Goal: Task Accomplishment & Management: Complete application form

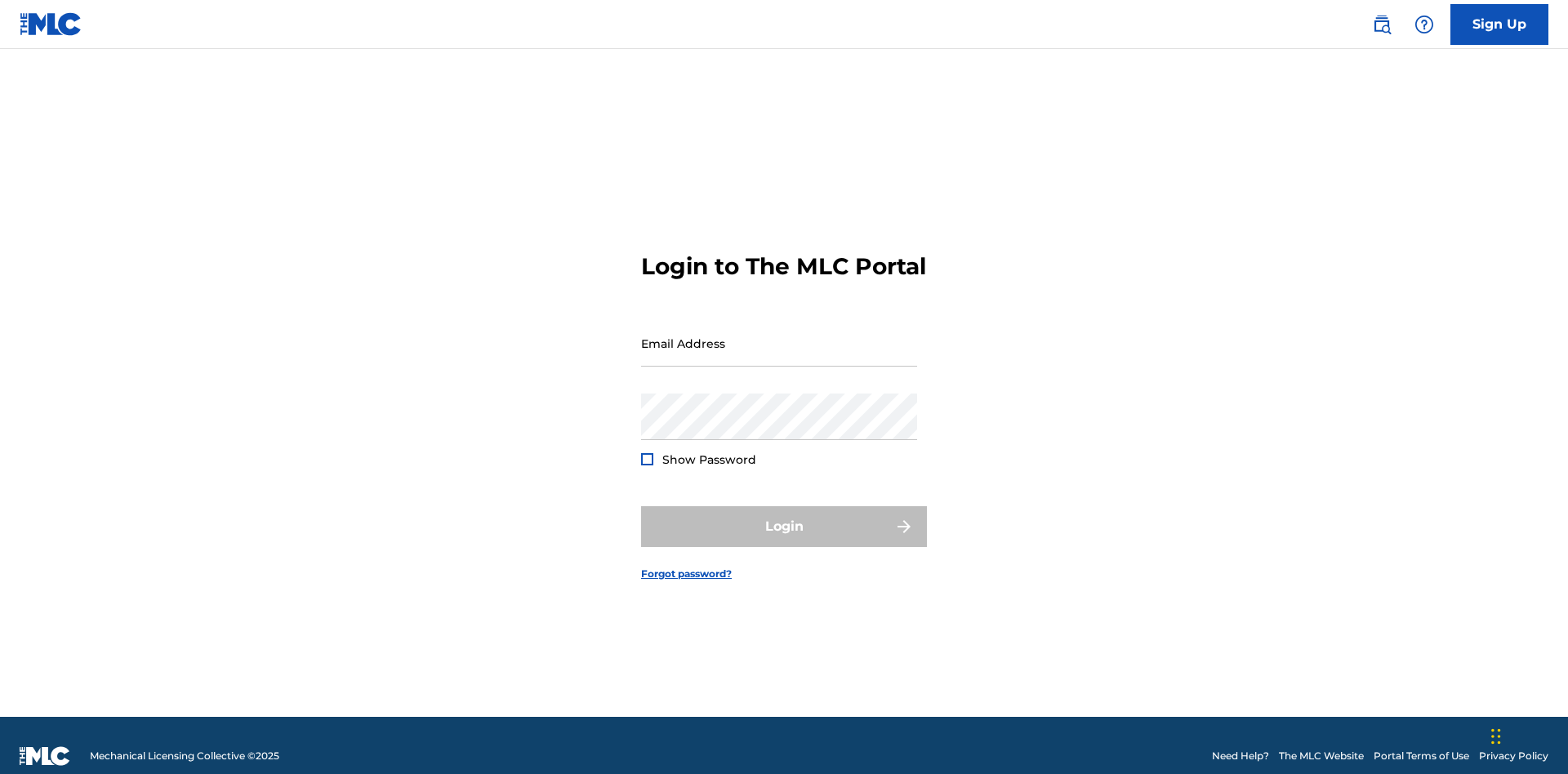
scroll to position [21, 0]
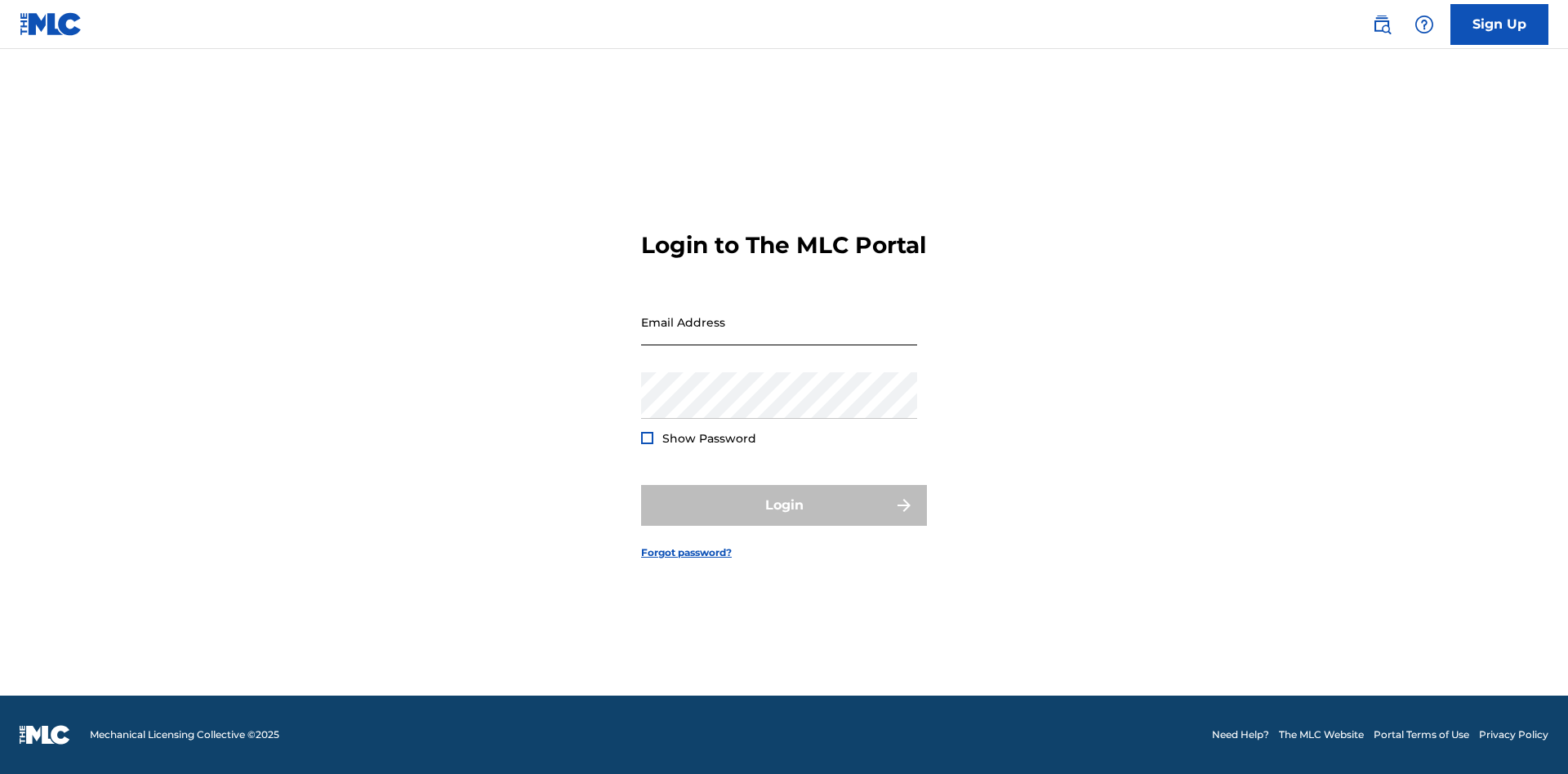
click at [779, 336] on input "Email Address" at bounding box center [779, 322] width 276 height 46
type input "[EMAIL_ADDRESS][DOMAIN_NAME]"
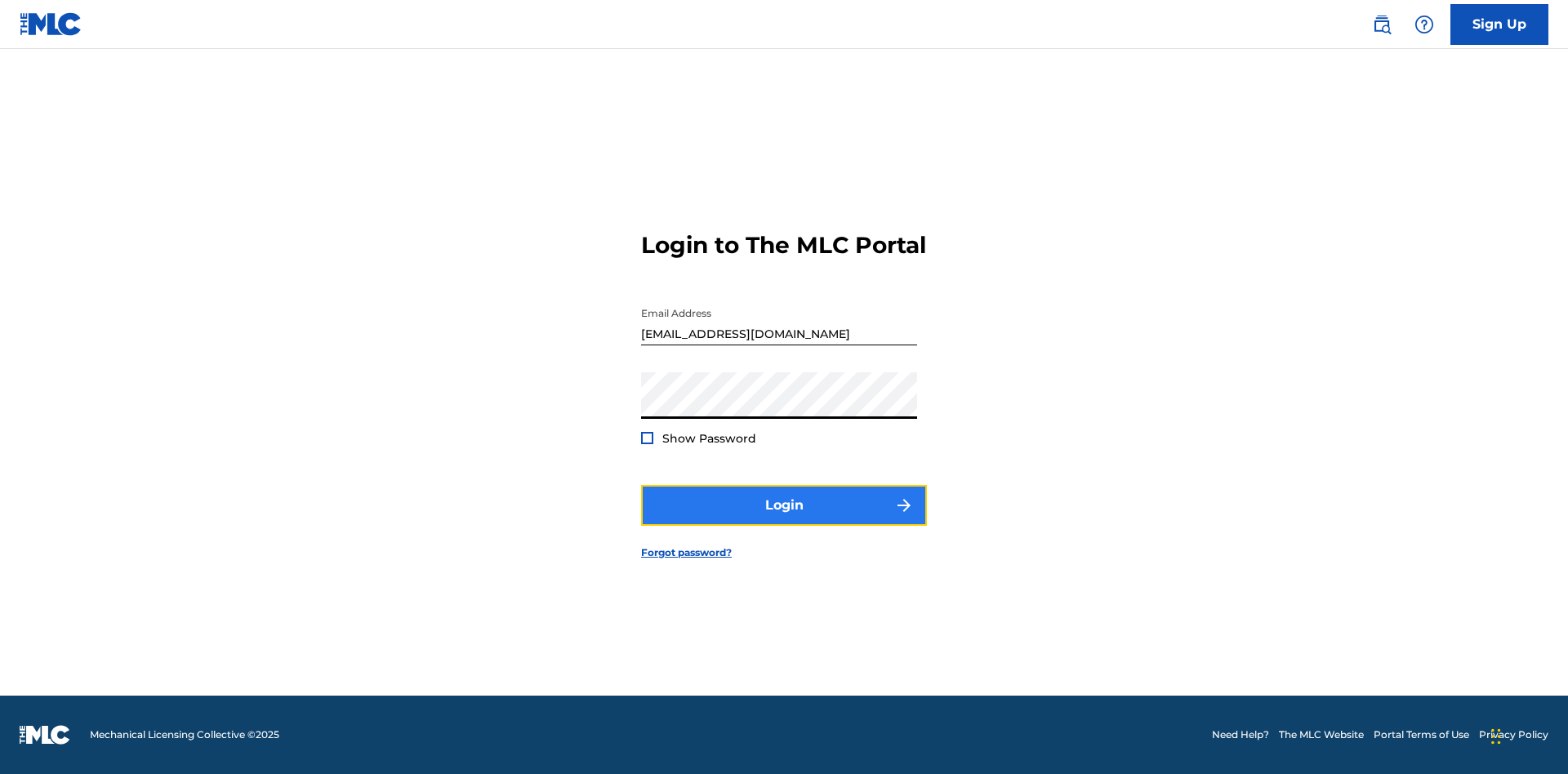
click at [784, 519] on button "Login" at bounding box center [784, 506] width 286 height 41
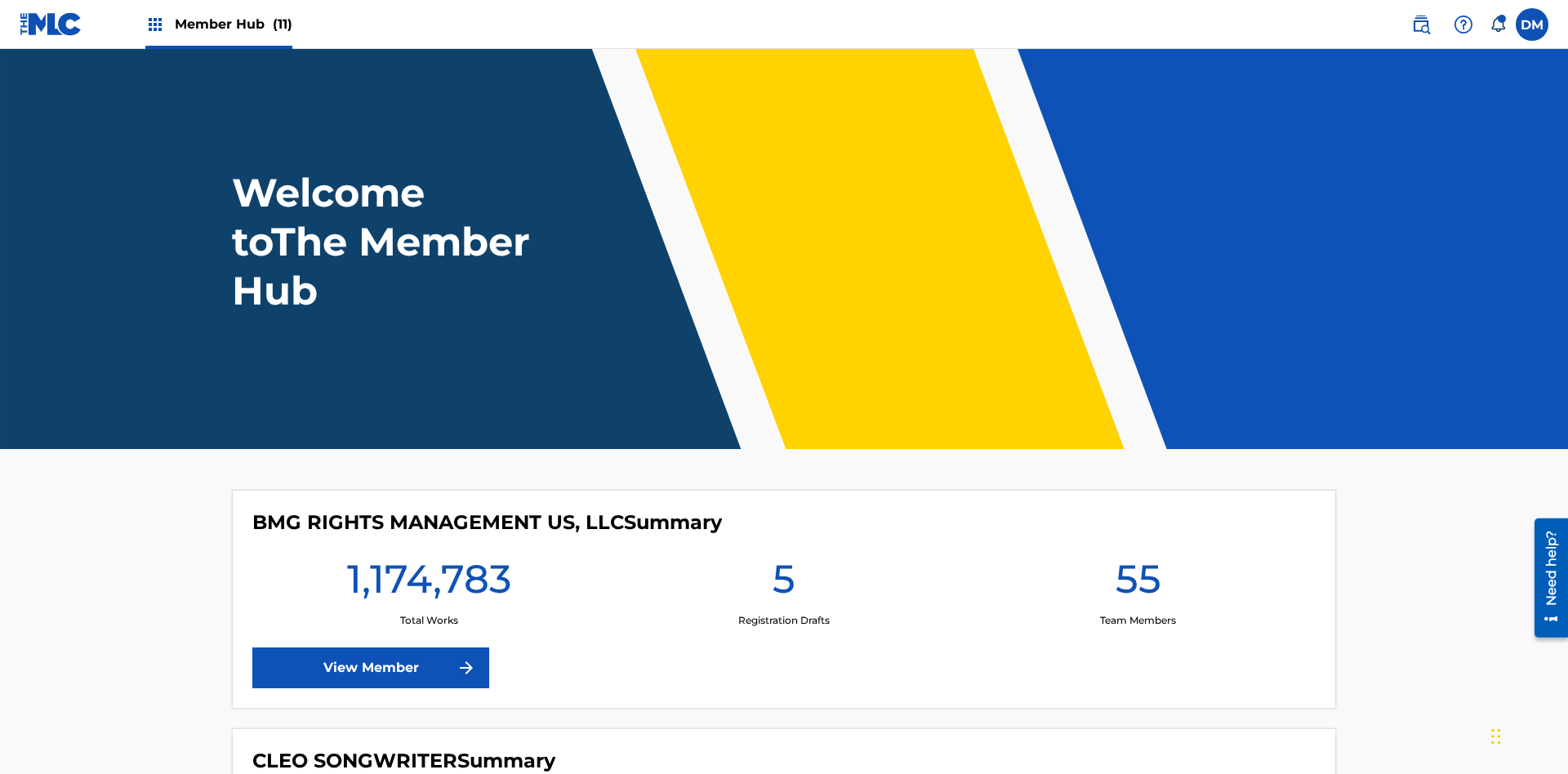
click at [233, 24] on span "Member Hub (11)" at bounding box center [233, 24] width 117 height 18
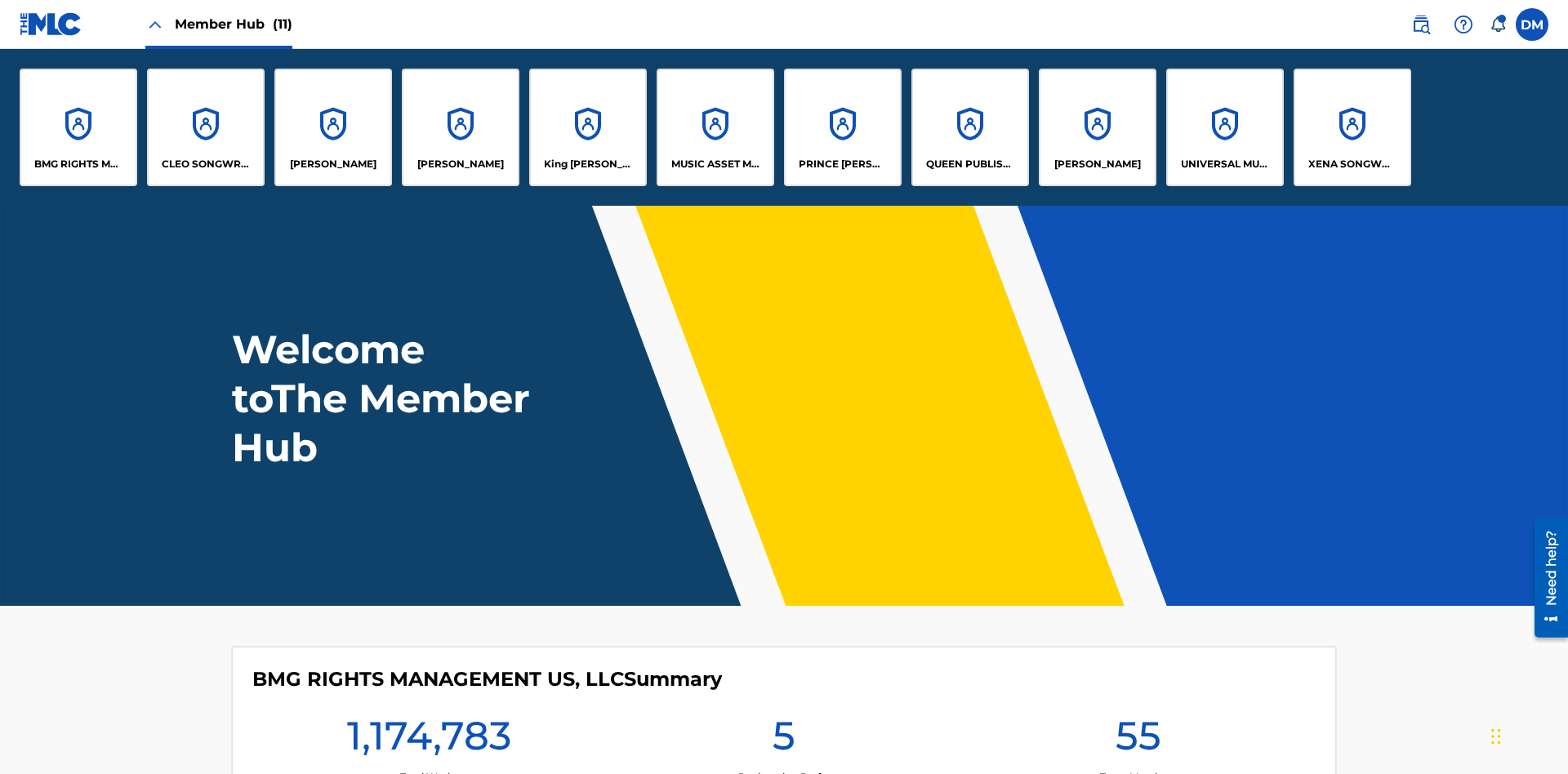
scroll to position [59, 0]
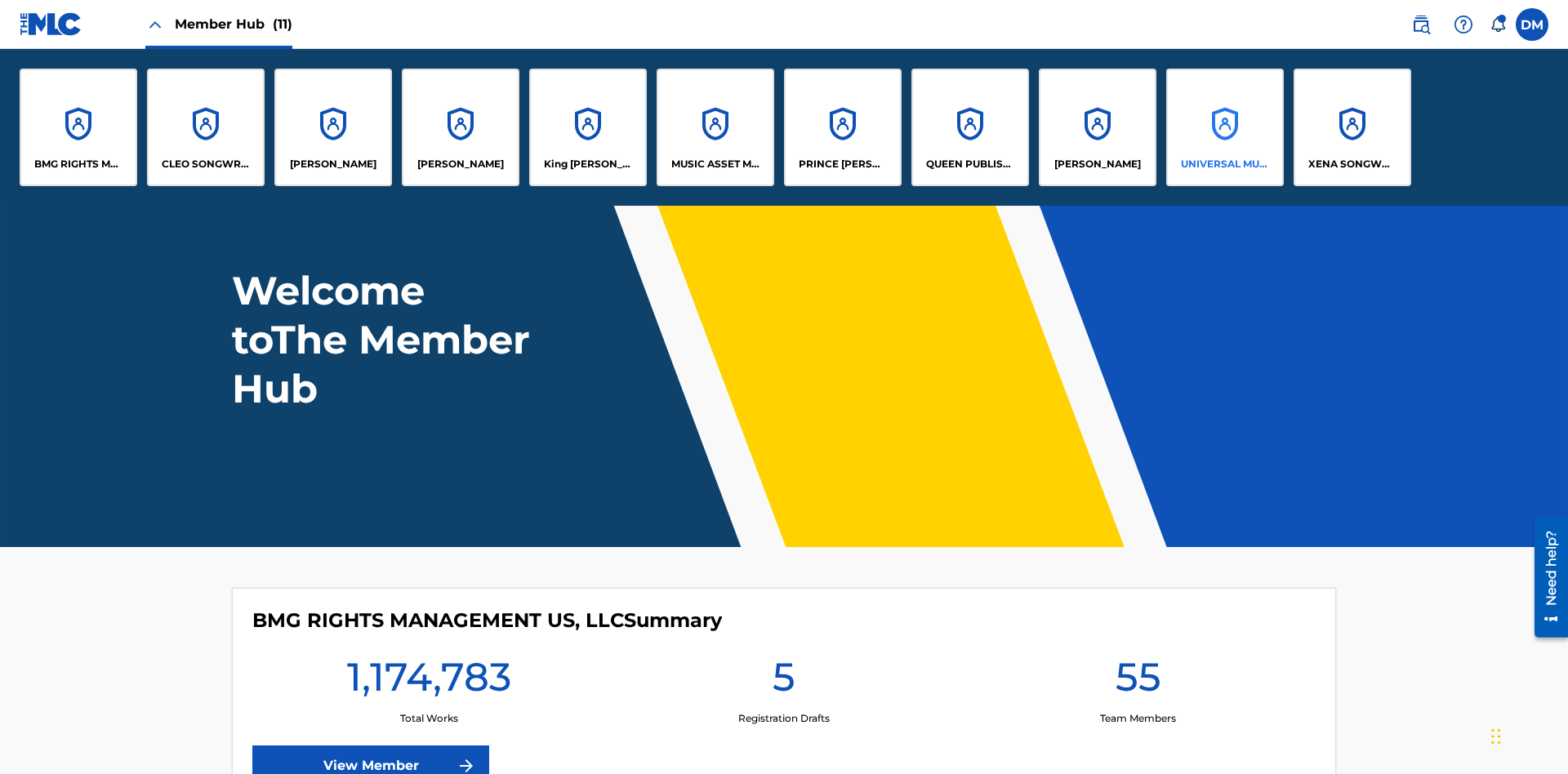
click at [1224, 164] on p "UNIVERSAL MUSIC PUB GROUP" at bounding box center [1225, 164] width 89 height 15
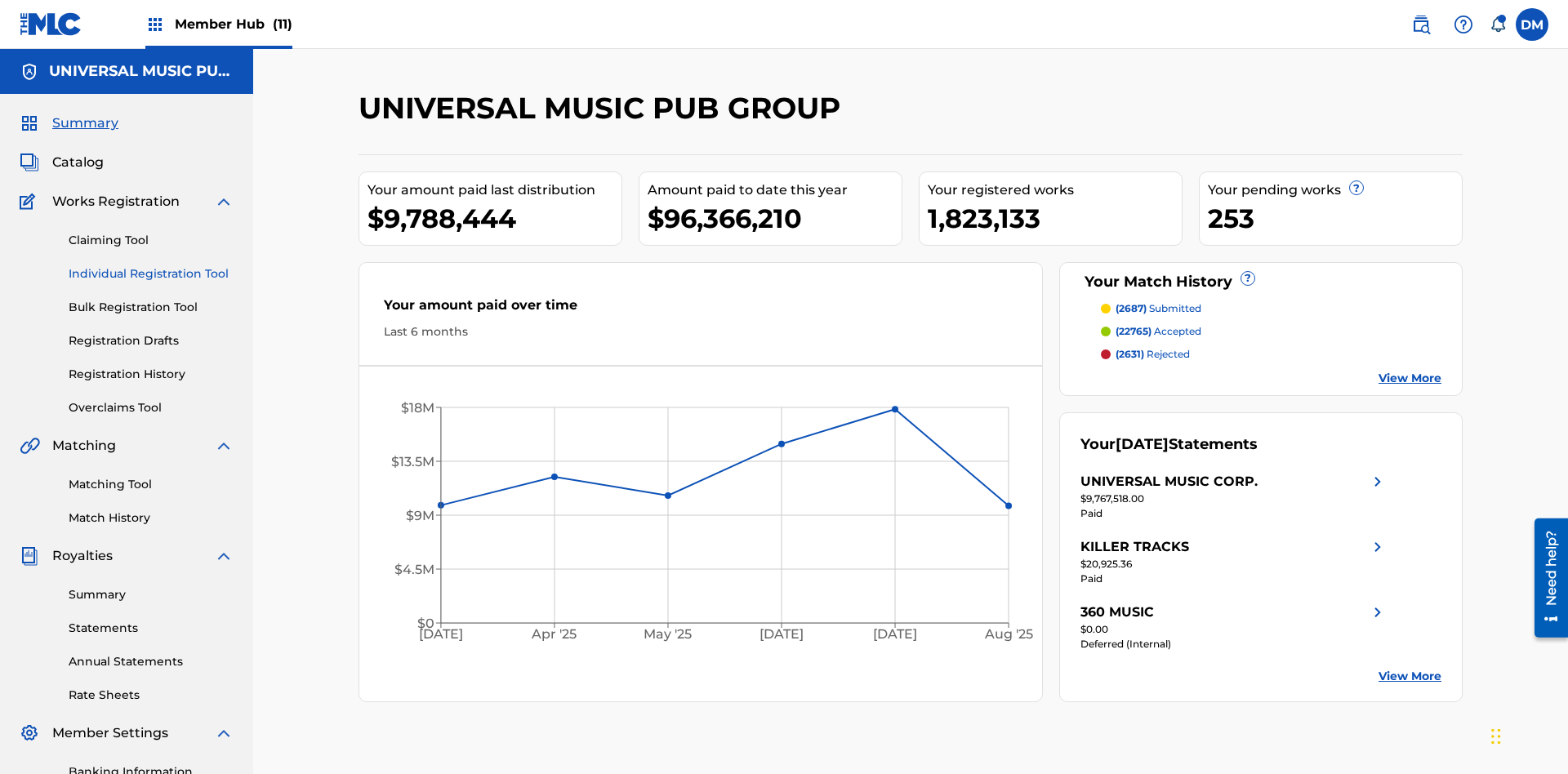
click at [151, 265] on link "Individual Registration Tool" at bounding box center [150, 274] width 165 height 17
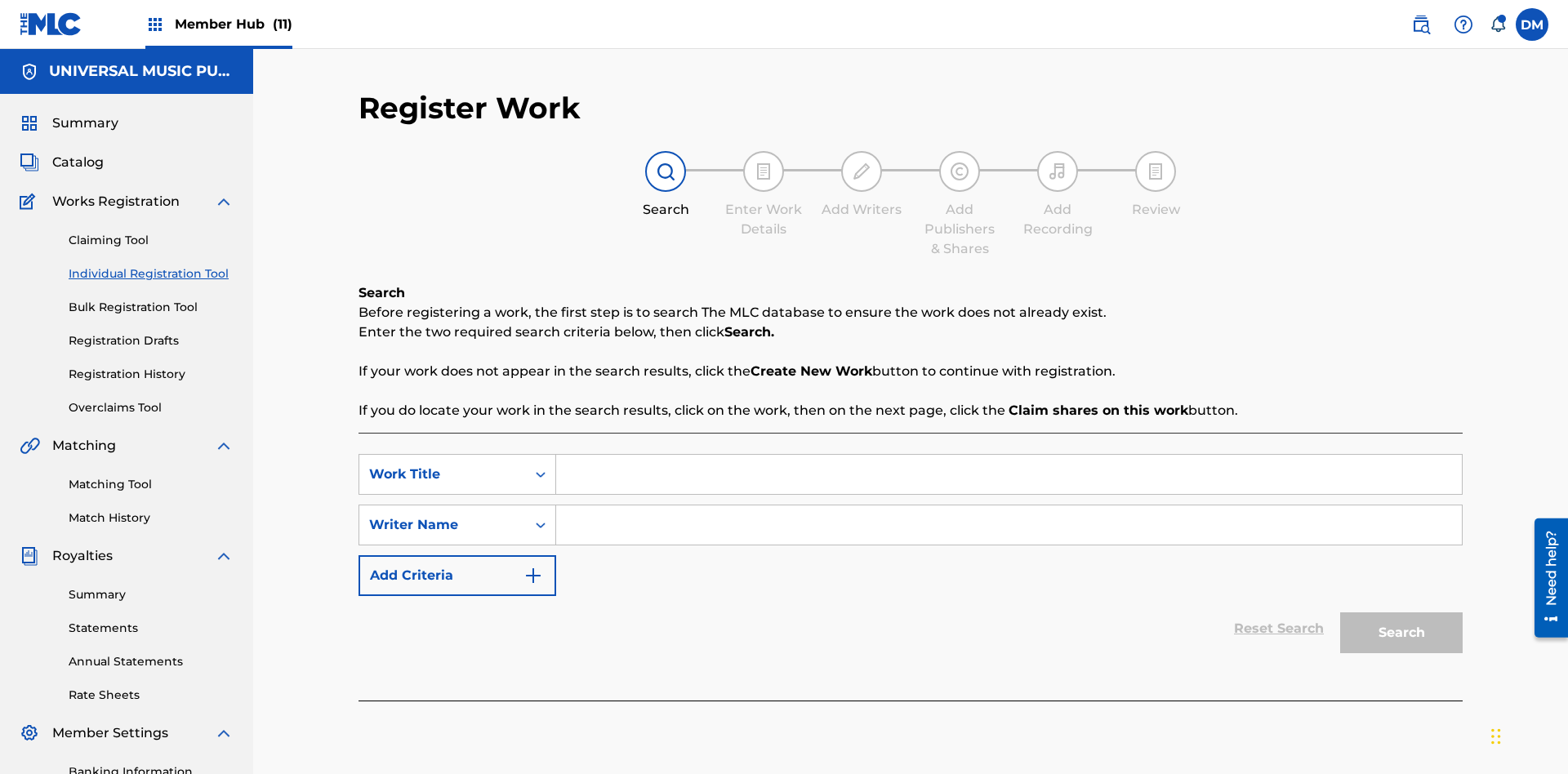
click at [1008, 455] on input "Search Form" at bounding box center [1008, 474] width 905 height 39
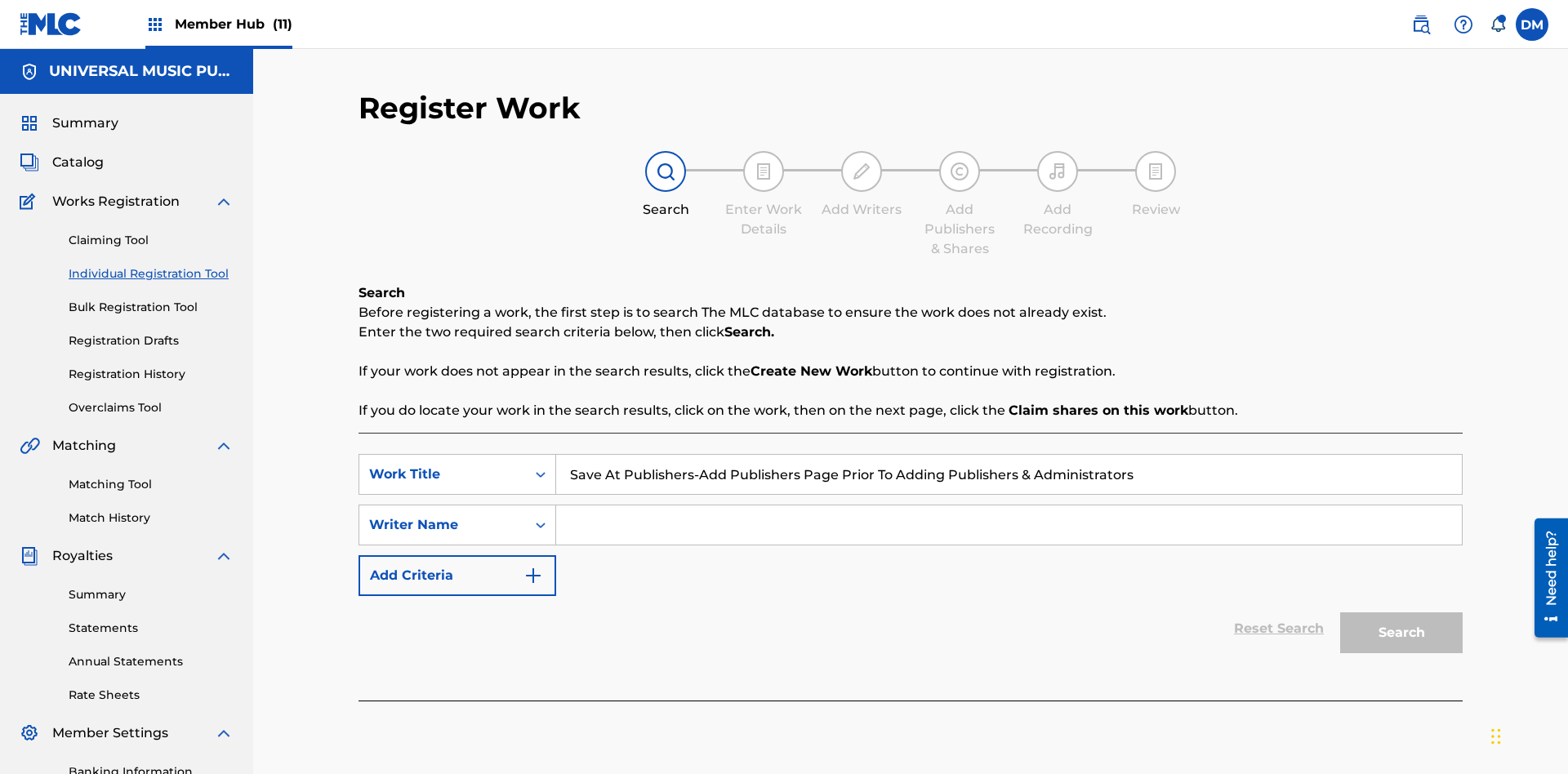
type input "Save At Publishers-Add Publishers Page Prior To Adding Publishers & Administrat…"
click at [1008, 506] on input "Search Form" at bounding box center [1008, 525] width 905 height 39
type input "QWERTYUIOP"
click at [1401, 612] on button "Search" at bounding box center [1401, 632] width 122 height 41
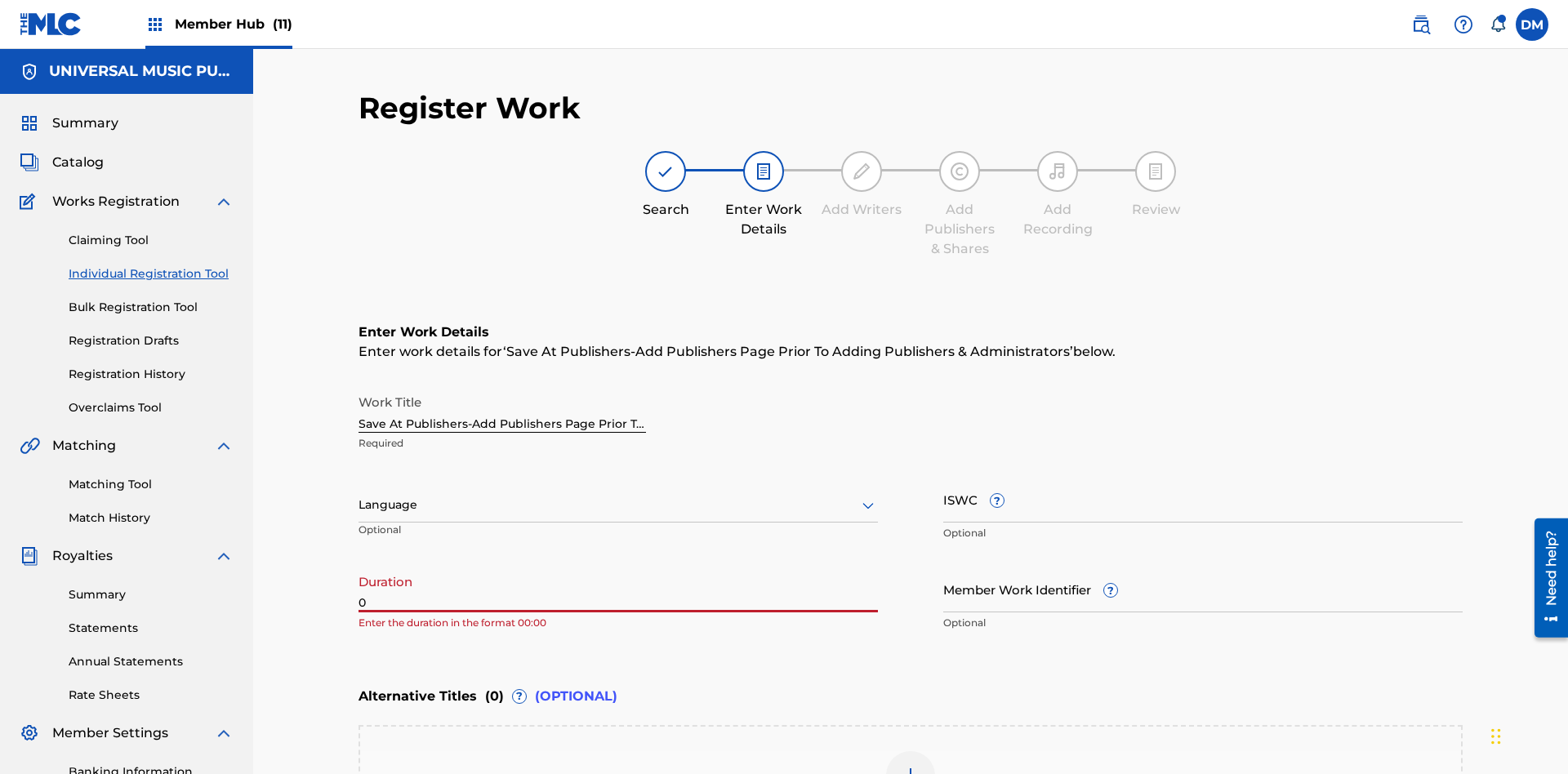
click at [618, 566] on input "0" at bounding box center [618, 589] width 519 height 46
type input "00:00"
click at [868, 496] on icon at bounding box center [868, 506] width 19 height 19
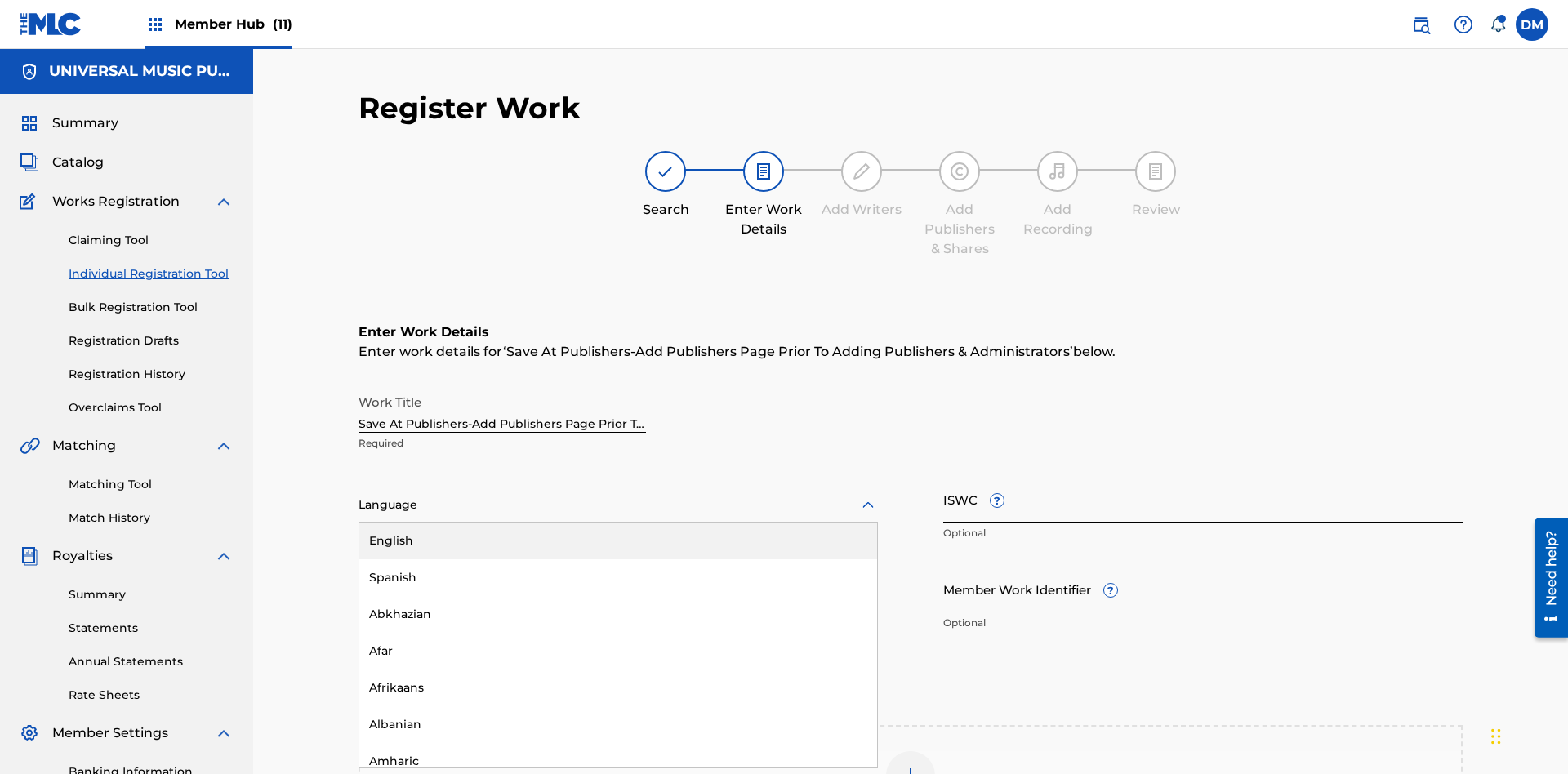
click at [618, 633] on div "Afar" at bounding box center [618, 652] width 518 height 37
click at [1202, 566] on input "Member Work Identifier ?" at bounding box center [1202, 589] width 519 height 46
type input "2025.09.24.04"
click at [1202, 476] on input "ISWC ?" at bounding box center [1202, 499] width 519 height 46
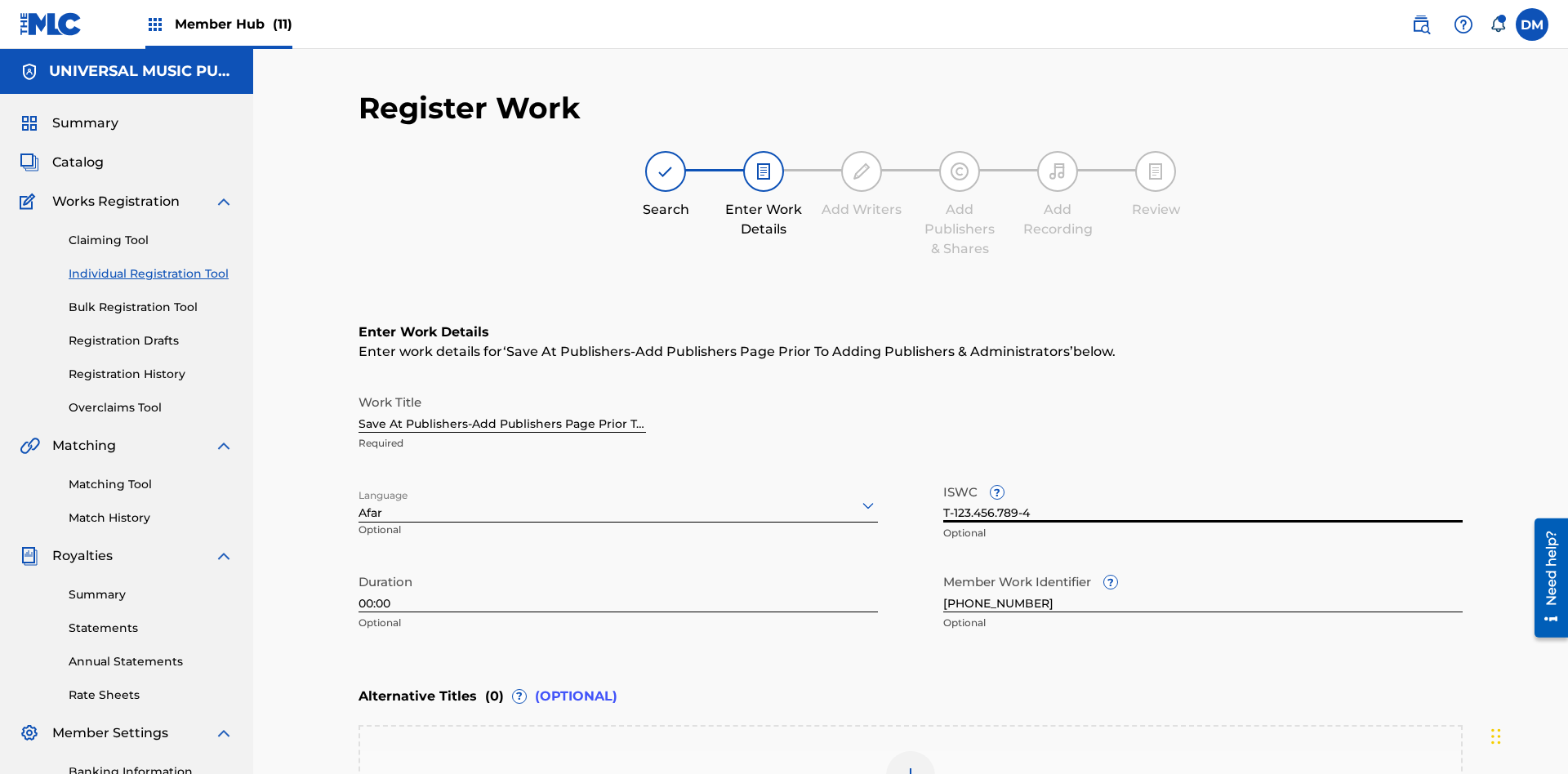
type input "T-123.456.789-4"
click at [910, 766] on img at bounding box center [910, 776] width 19 height 19
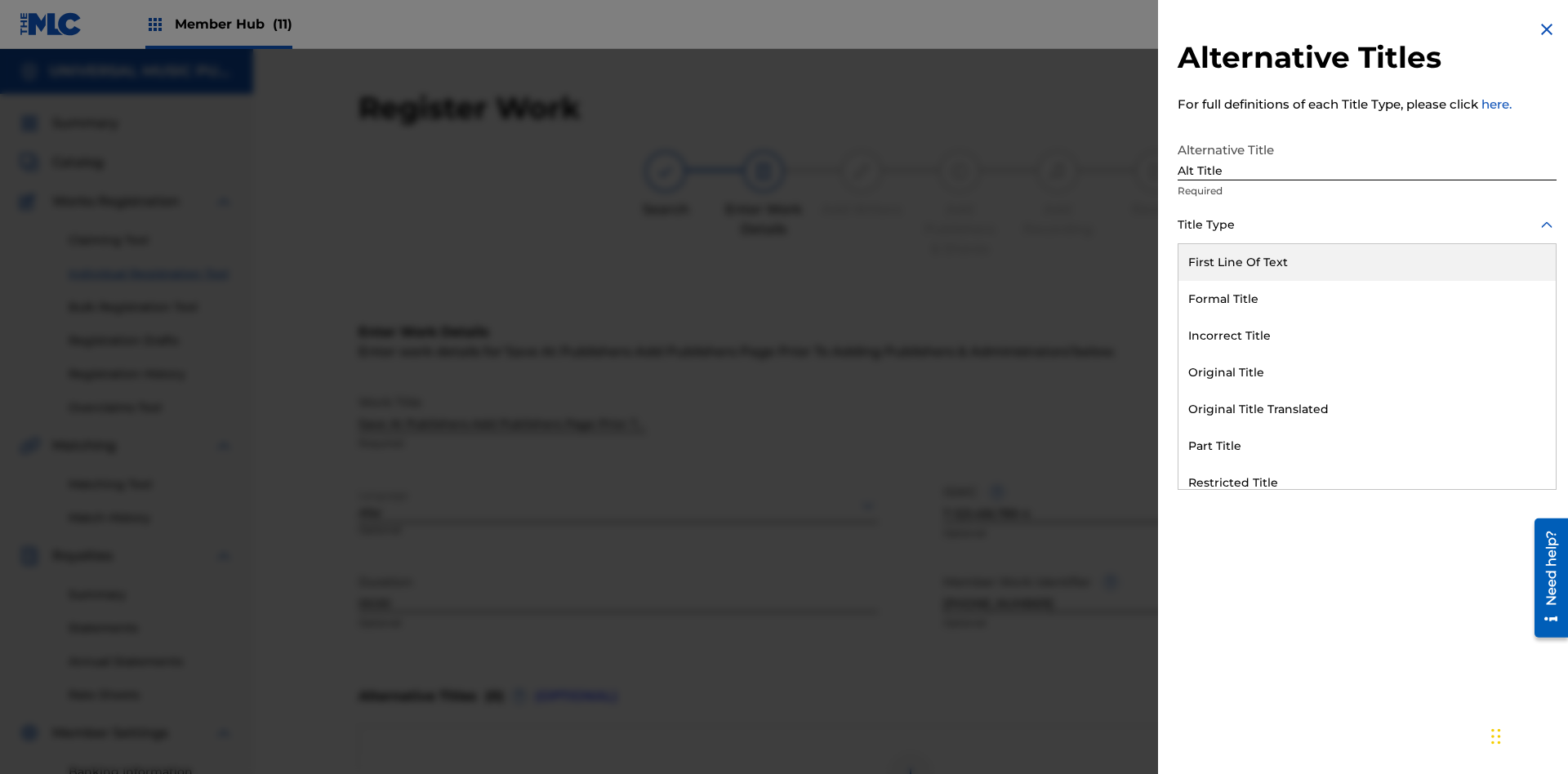
click at [1367, 373] on div "Original Title" at bounding box center [1366, 373] width 377 height 37
click at [1367, 298] on div at bounding box center [1366, 298] width 379 height 20
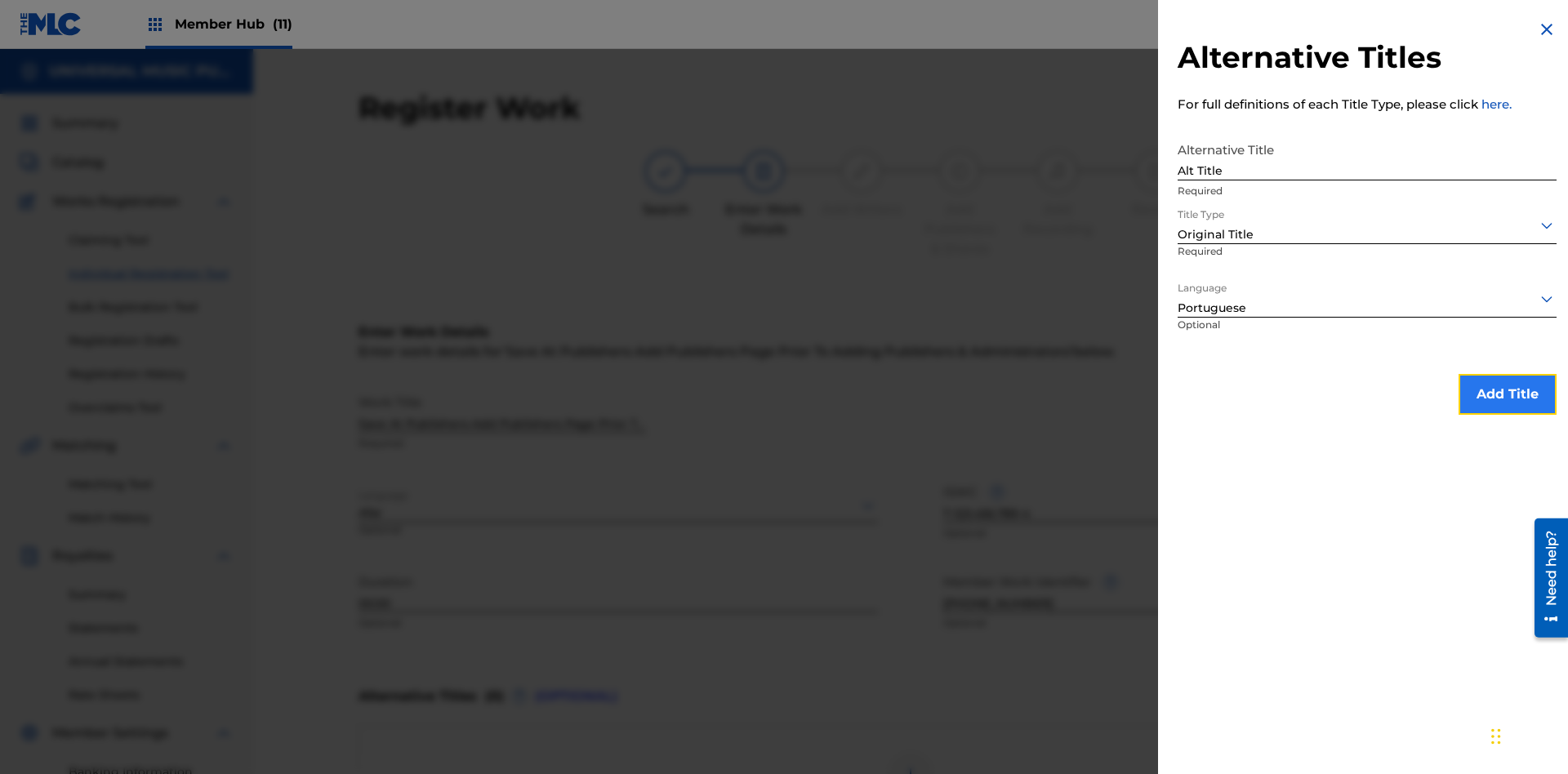
click at [1508, 394] on button "Add Title" at bounding box center [1508, 394] width 98 height 41
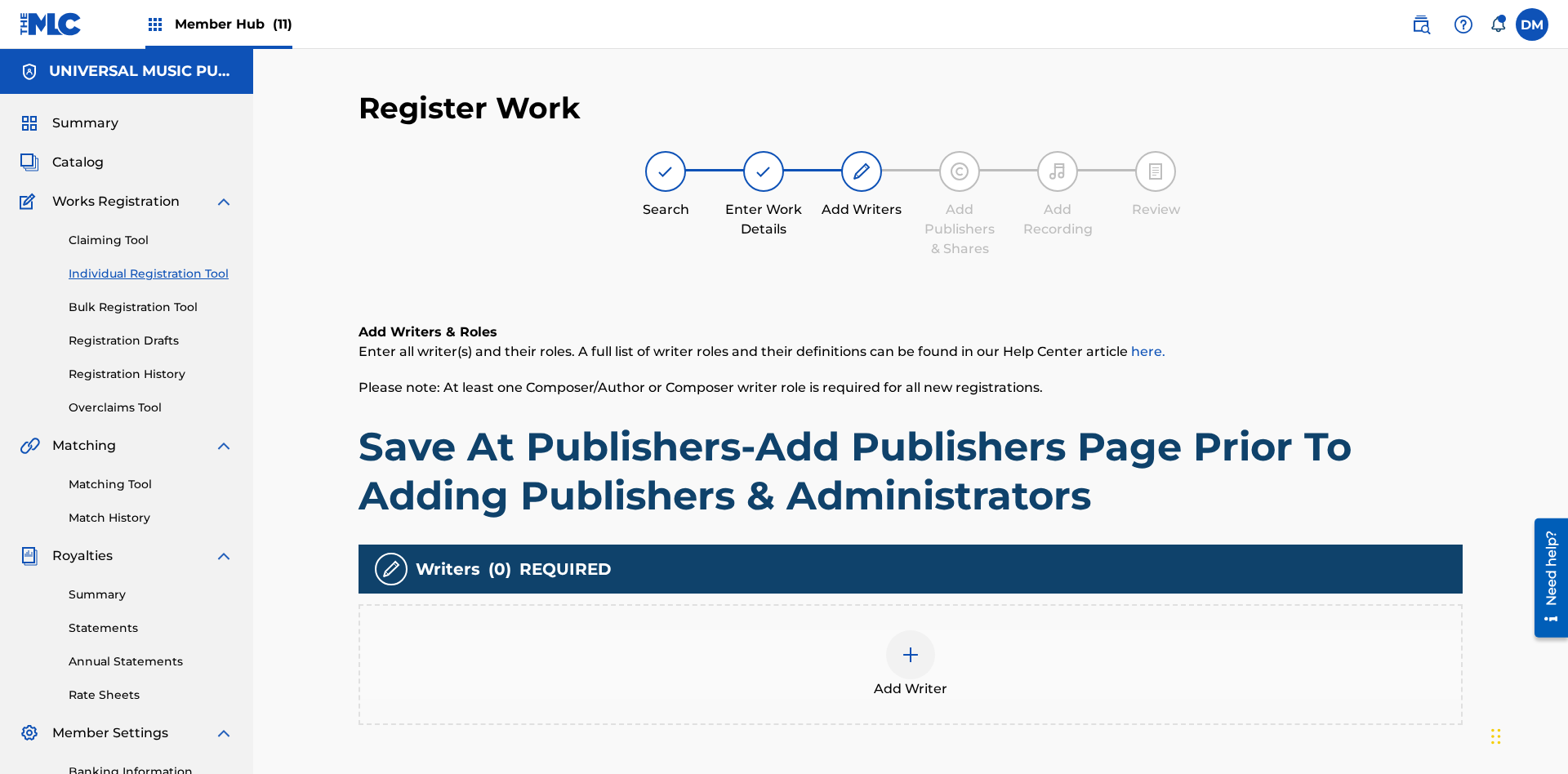
click at [910, 645] on img at bounding box center [910, 655] width 19 height 19
click at [926, 646] on input "text" at bounding box center [926, 656] width 3 height 19
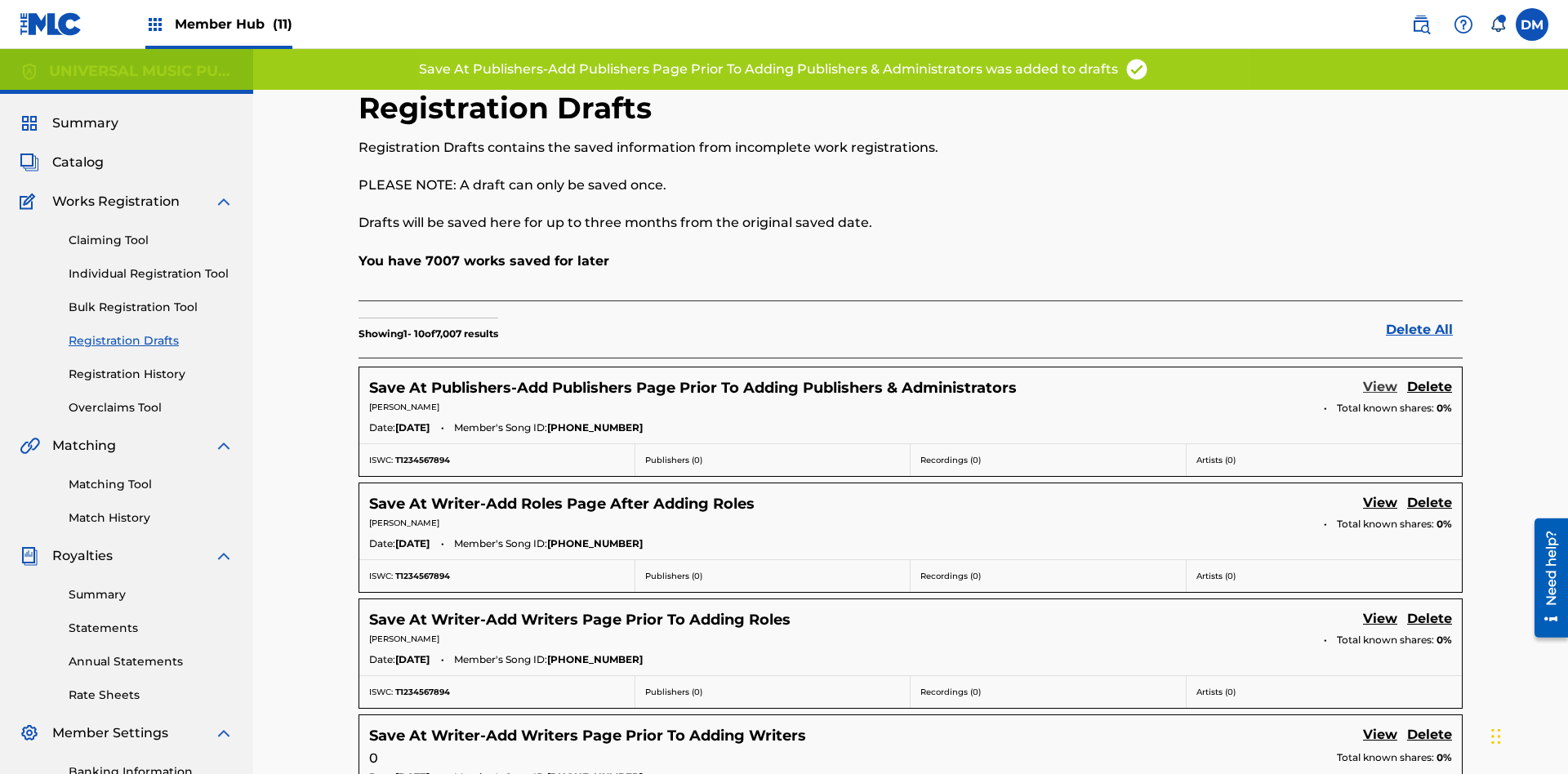
click at [1380, 377] on link "View" at bounding box center [1379, 387] width 34 height 22
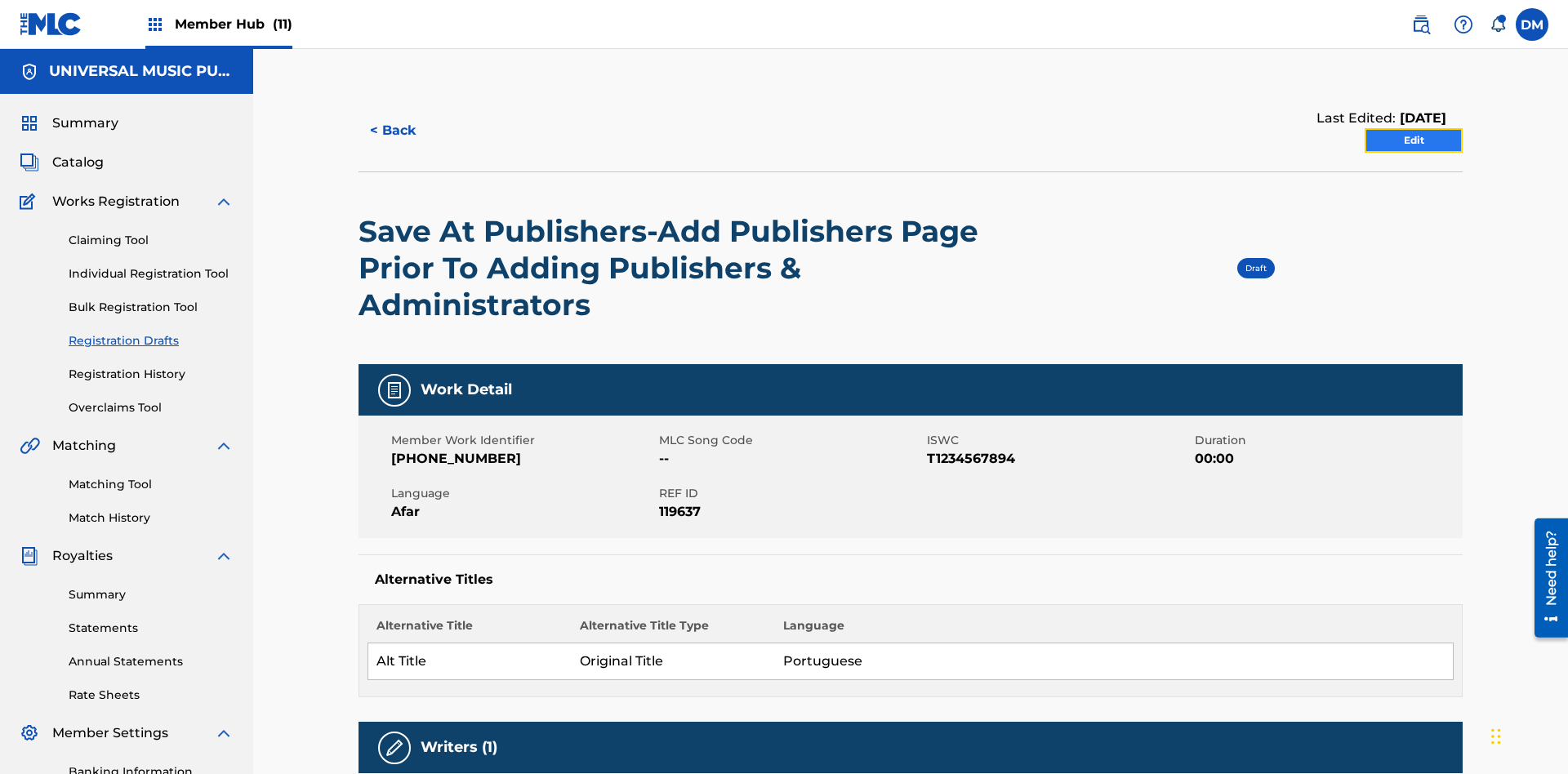
click at [1413, 129] on link "Edit" at bounding box center [1413, 141] width 98 height 24
